Goal: Find specific page/section: Find specific page/section

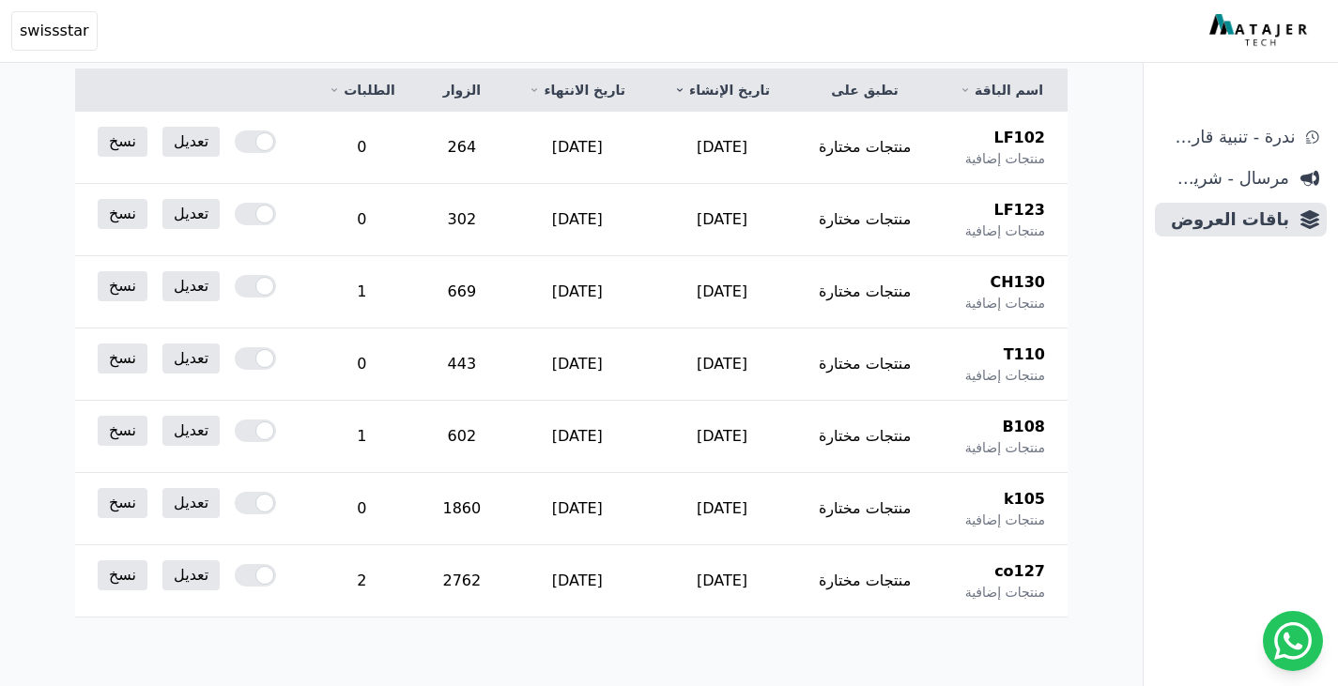
scroll to position [292, 0]
click at [167, 568] on link "تعديل" at bounding box center [190, 574] width 57 height 30
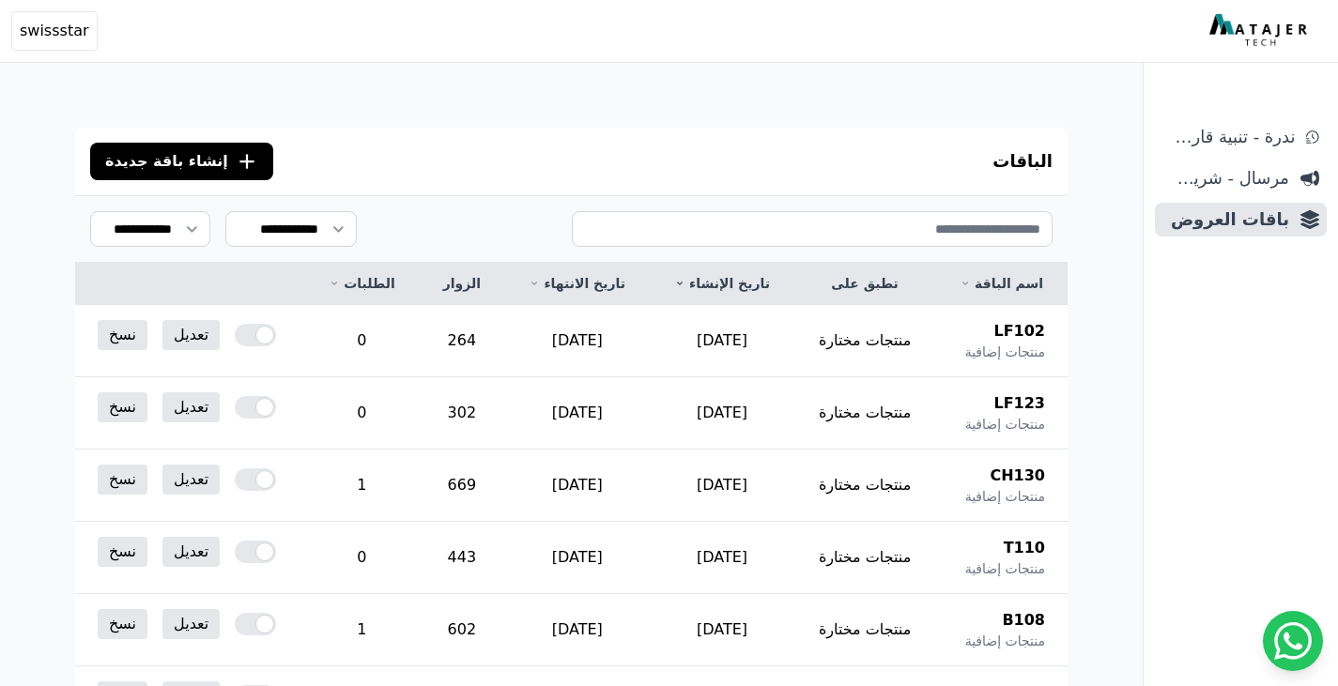
scroll to position [450, 0]
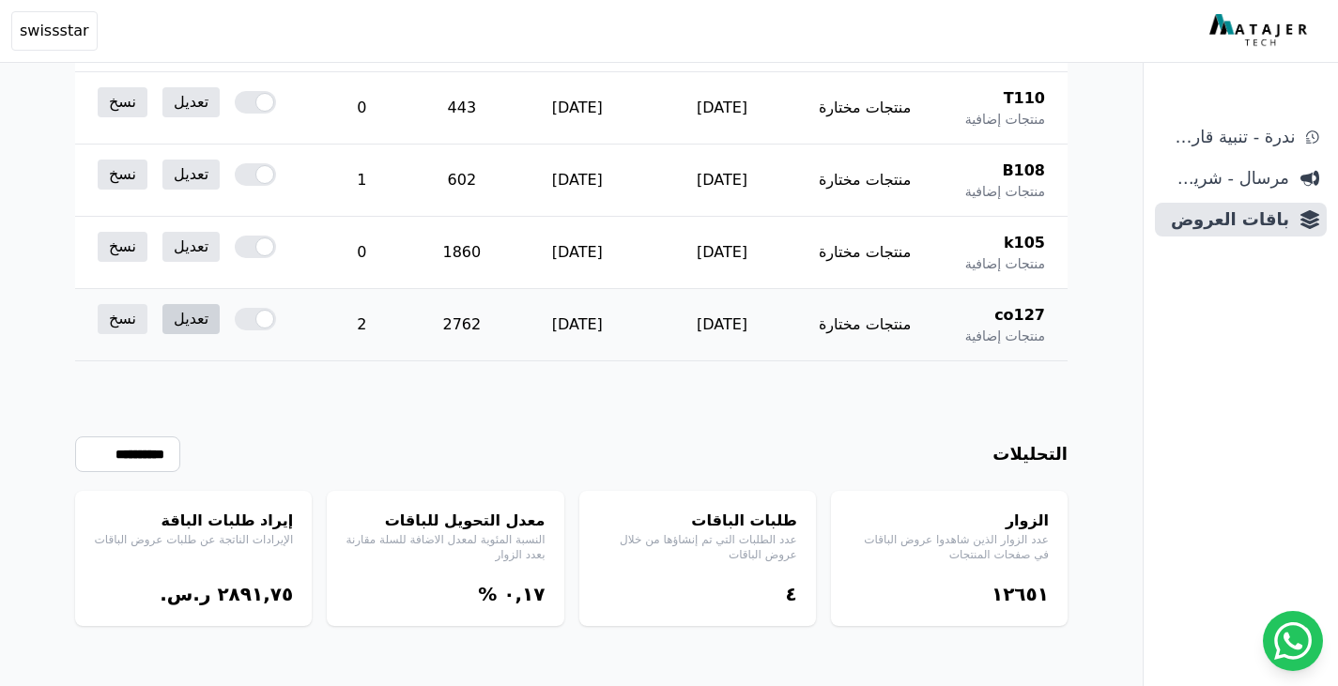
click at [190, 313] on link "تعديل" at bounding box center [190, 319] width 57 height 30
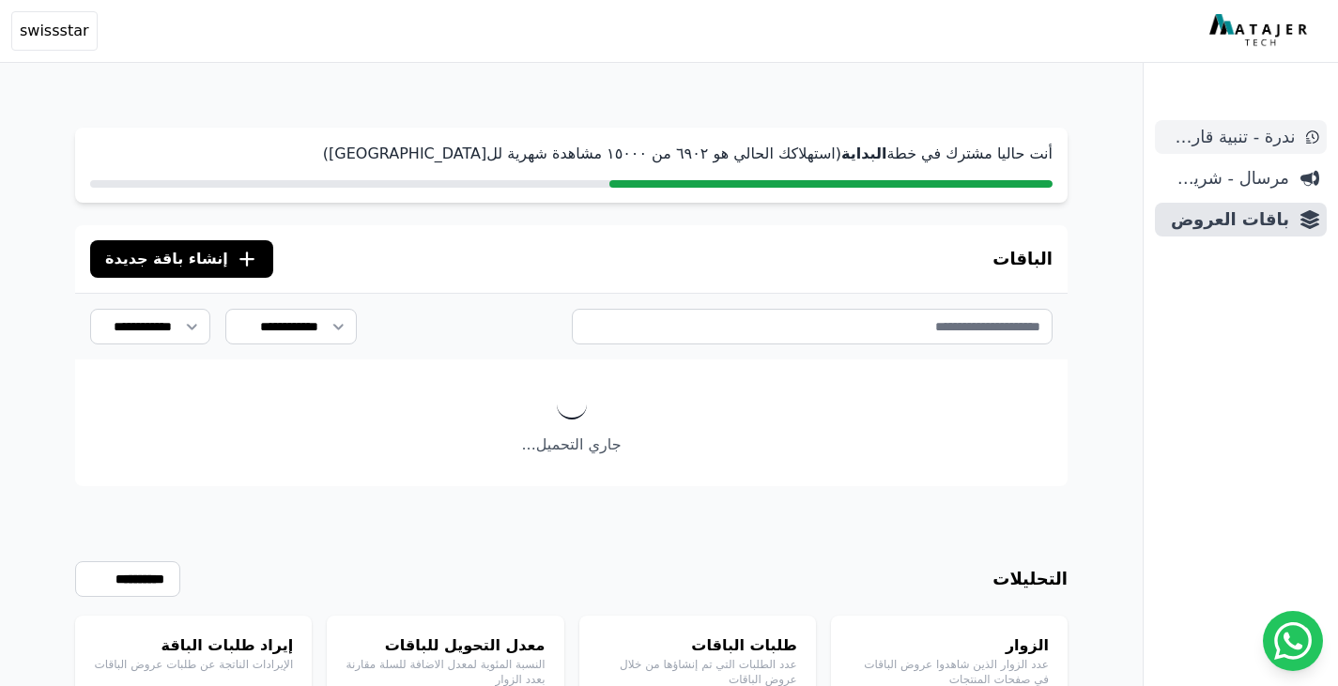
click at [1223, 139] on span "ندرة - تنبية قارب علي النفاذ" at bounding box center [1228, 137] width 132 height 26
